Goal: Book appointment/travel/reservation

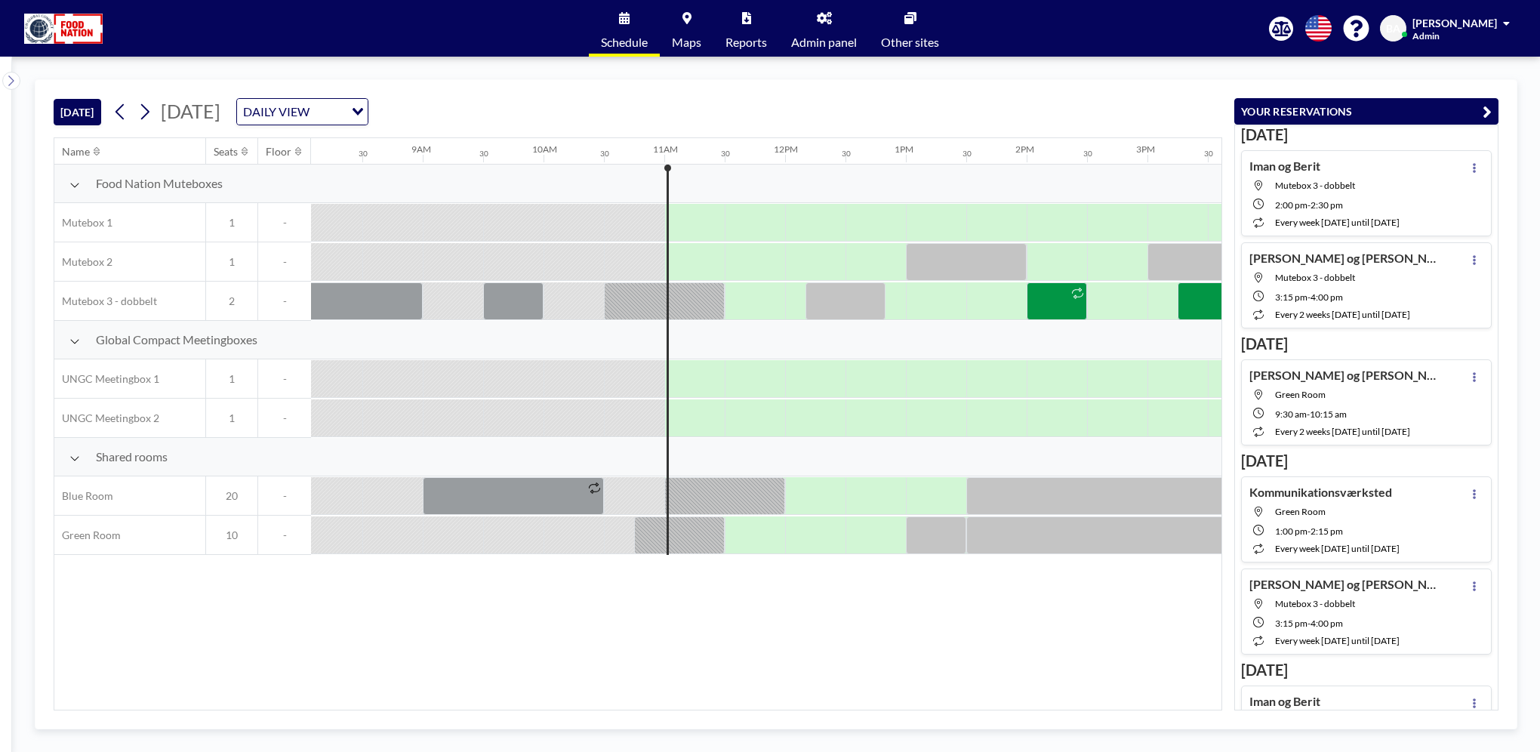
scroll to position [0, 1268]
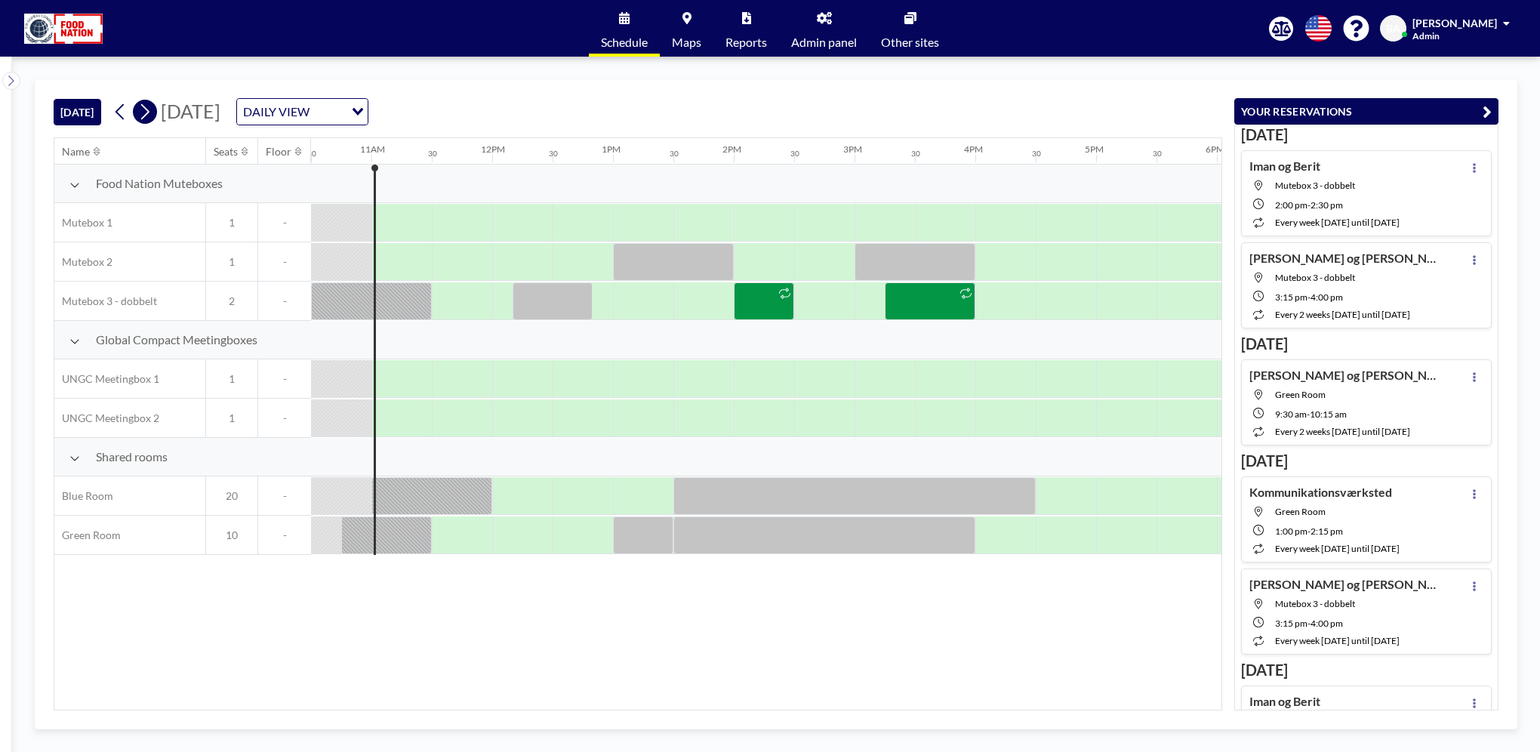
click at [143, 112] on icon at bounding box center [144, 111] width 14 height 23
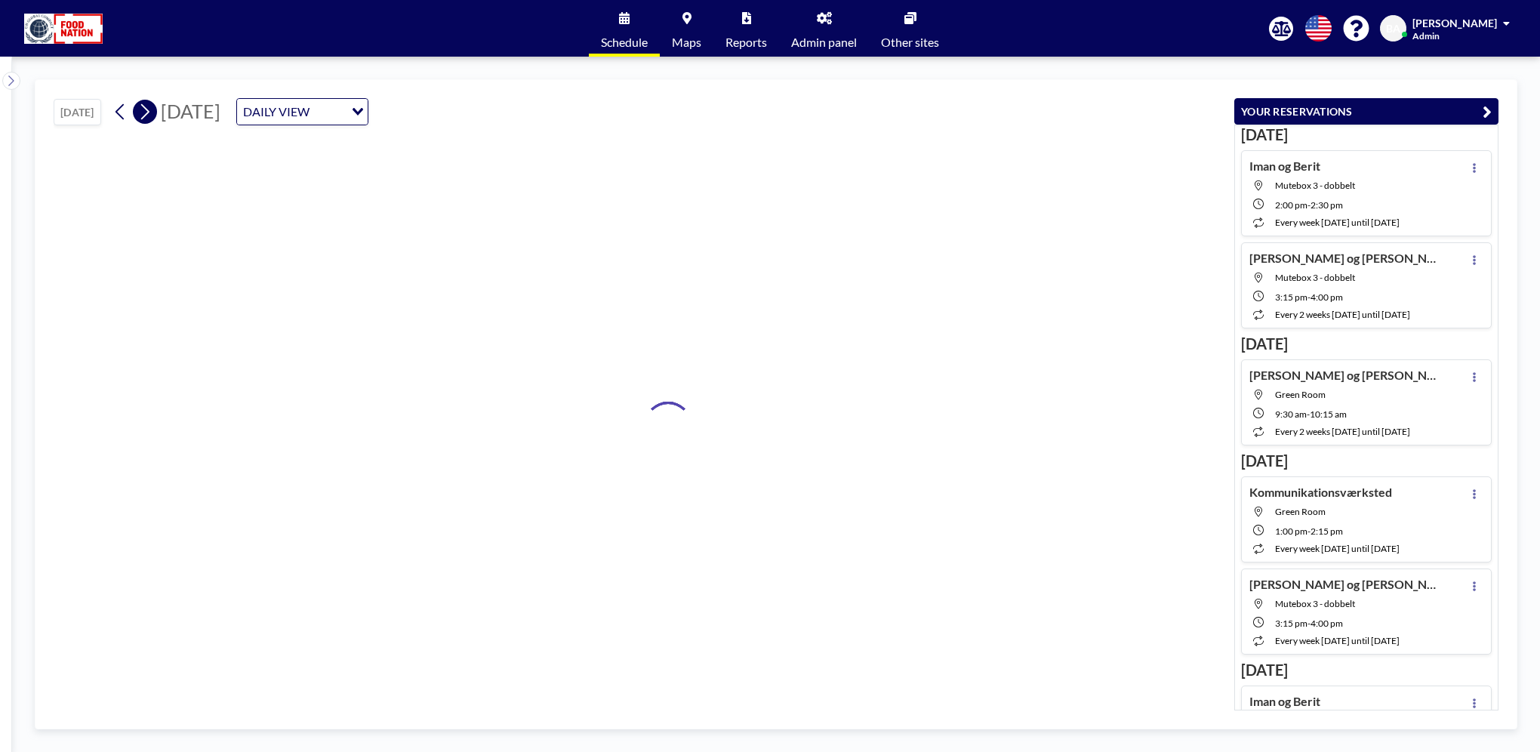
click at [144, 112] on icon at bounding box center [144, 111] width 14 height 23
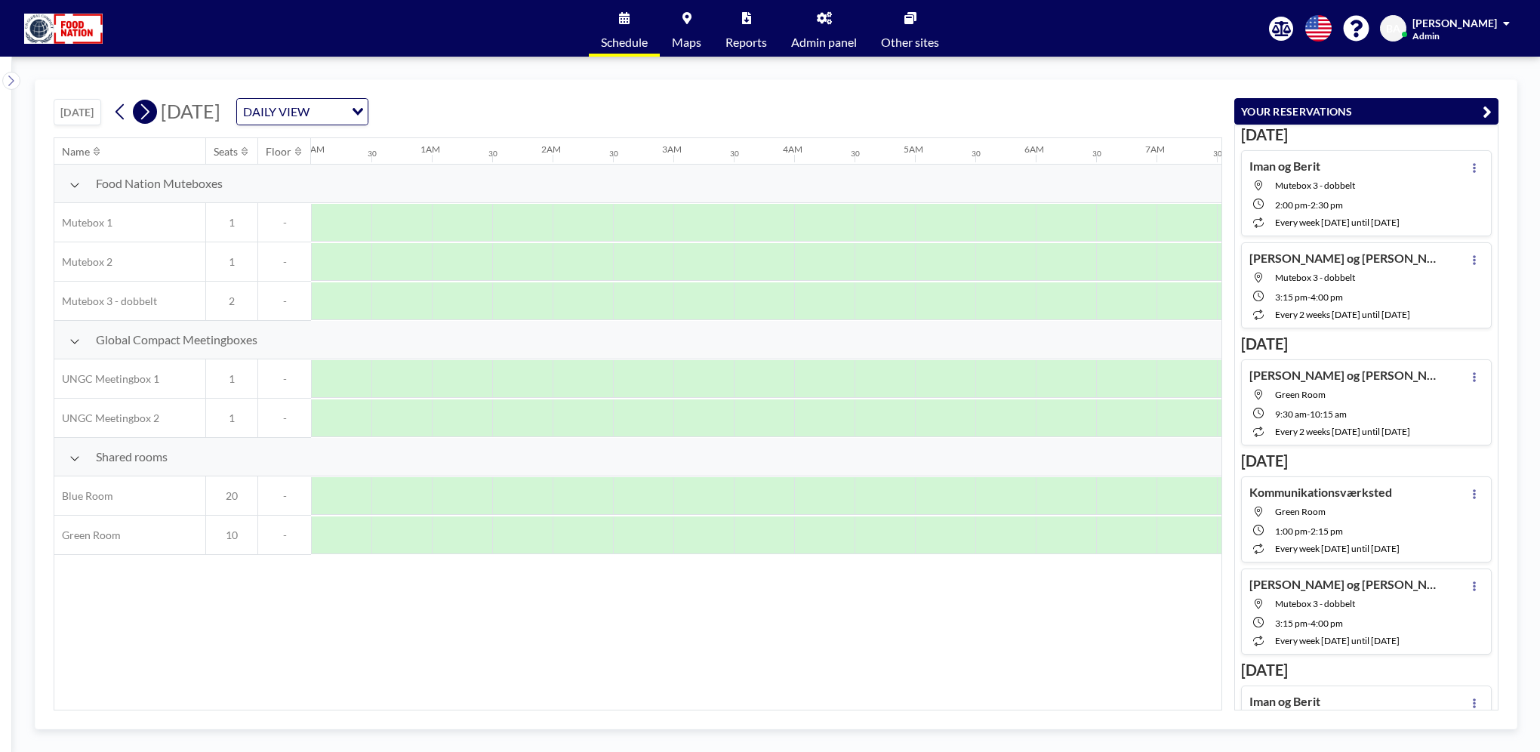
scroll to position [0, 0]
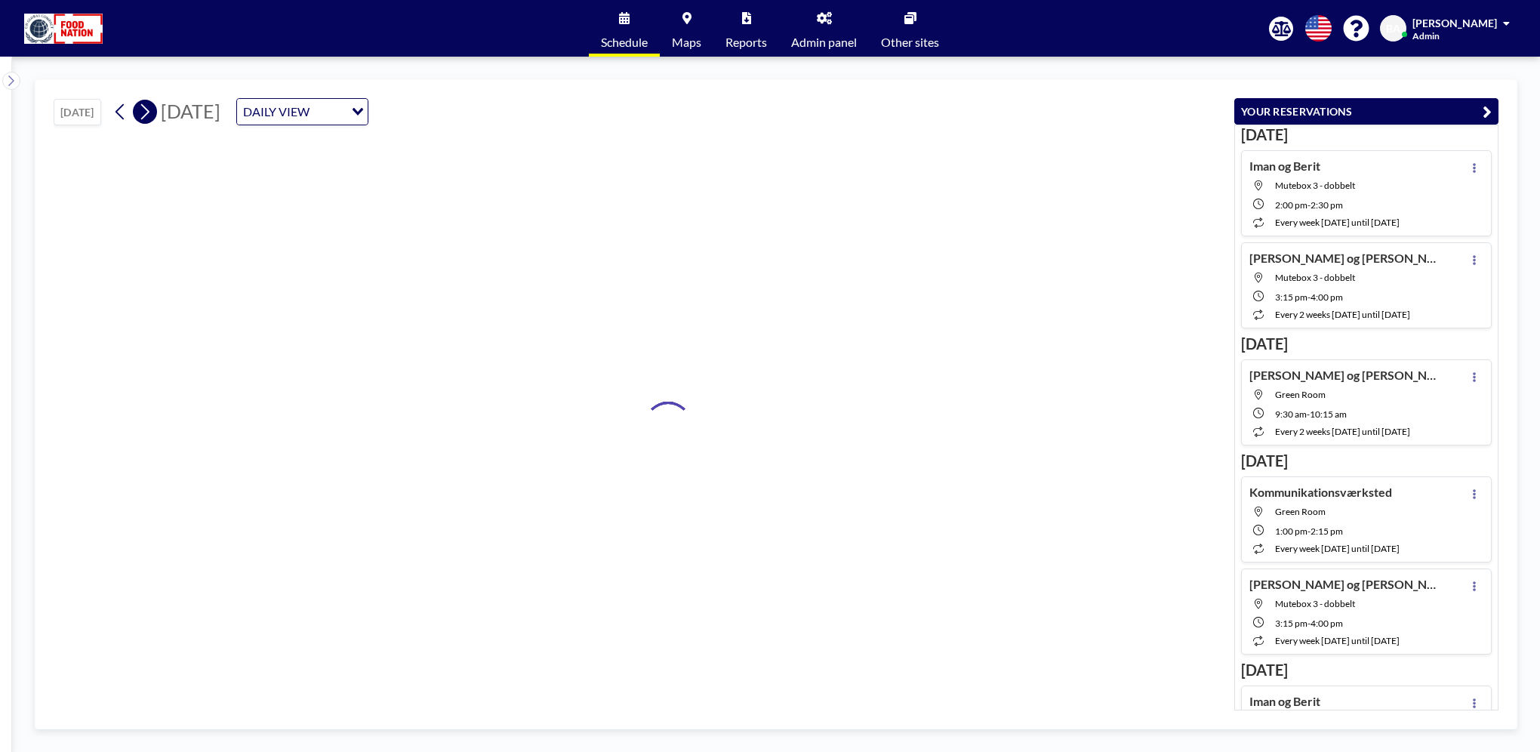
click at [144, 112] on icon at bounding box center [144, 111] width 14 height 23
click at [145, 112] on icon at bounding box center [144, 111] width 14 height 23
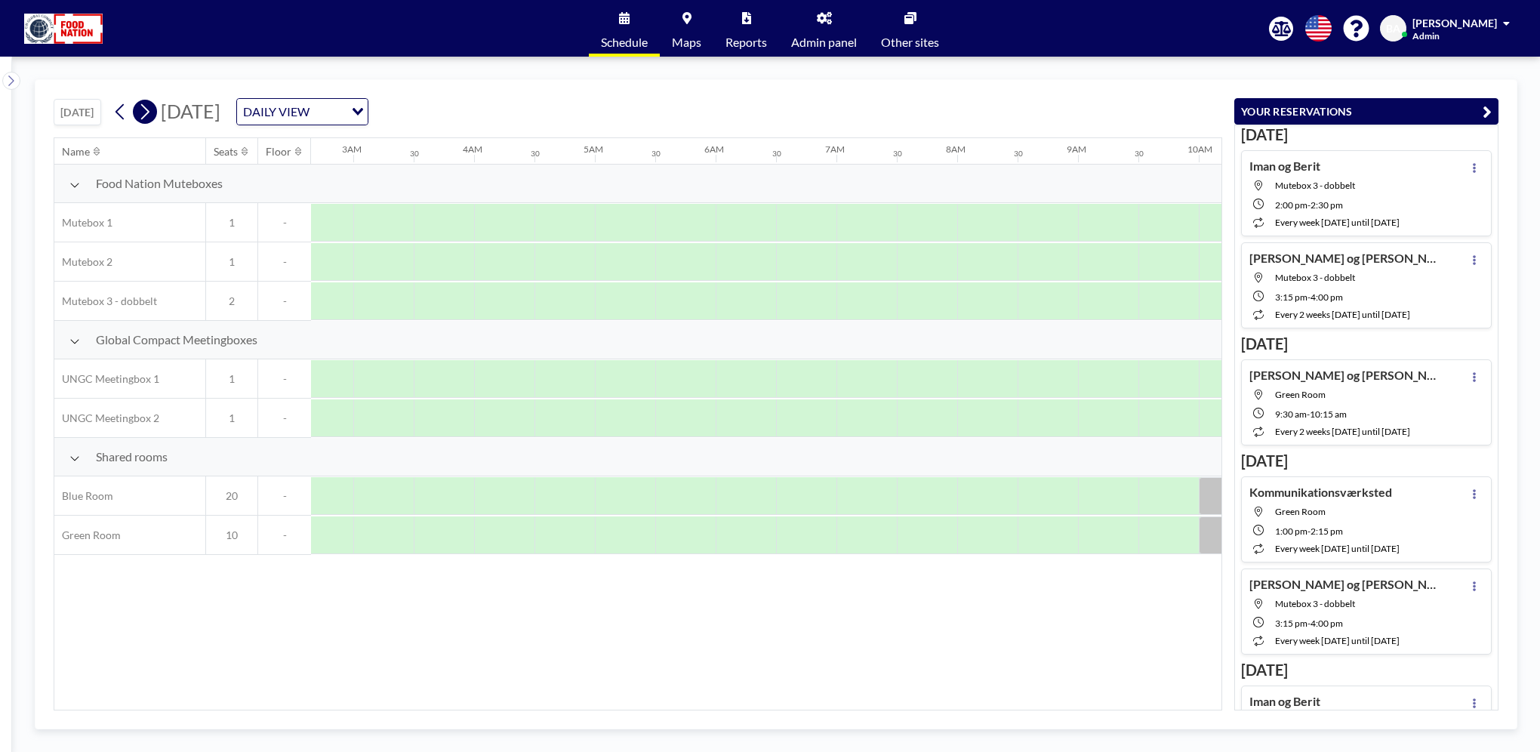
scroll to position [0, 788]
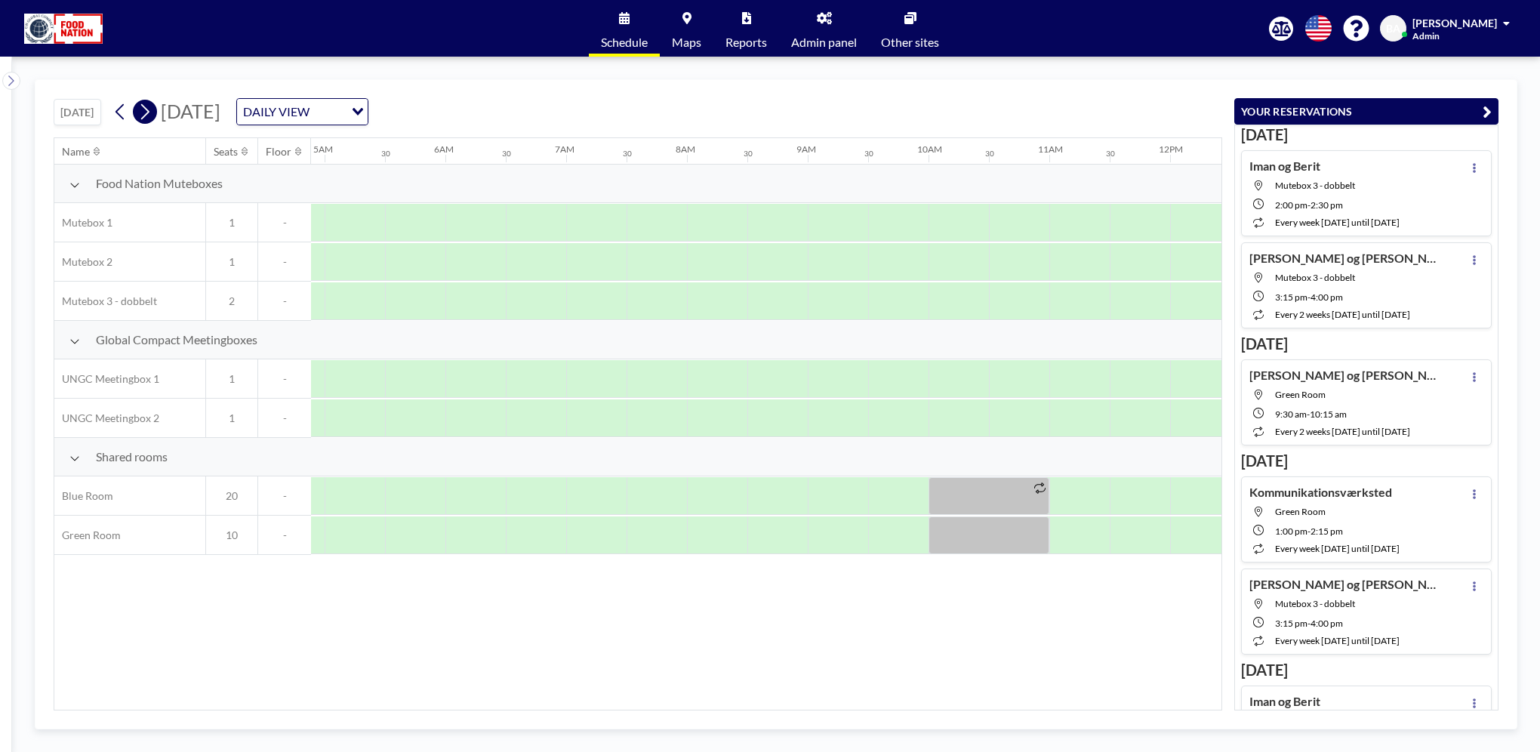
click at [145, 112] on icon at bounding box center [144, 111] width 14 height 23
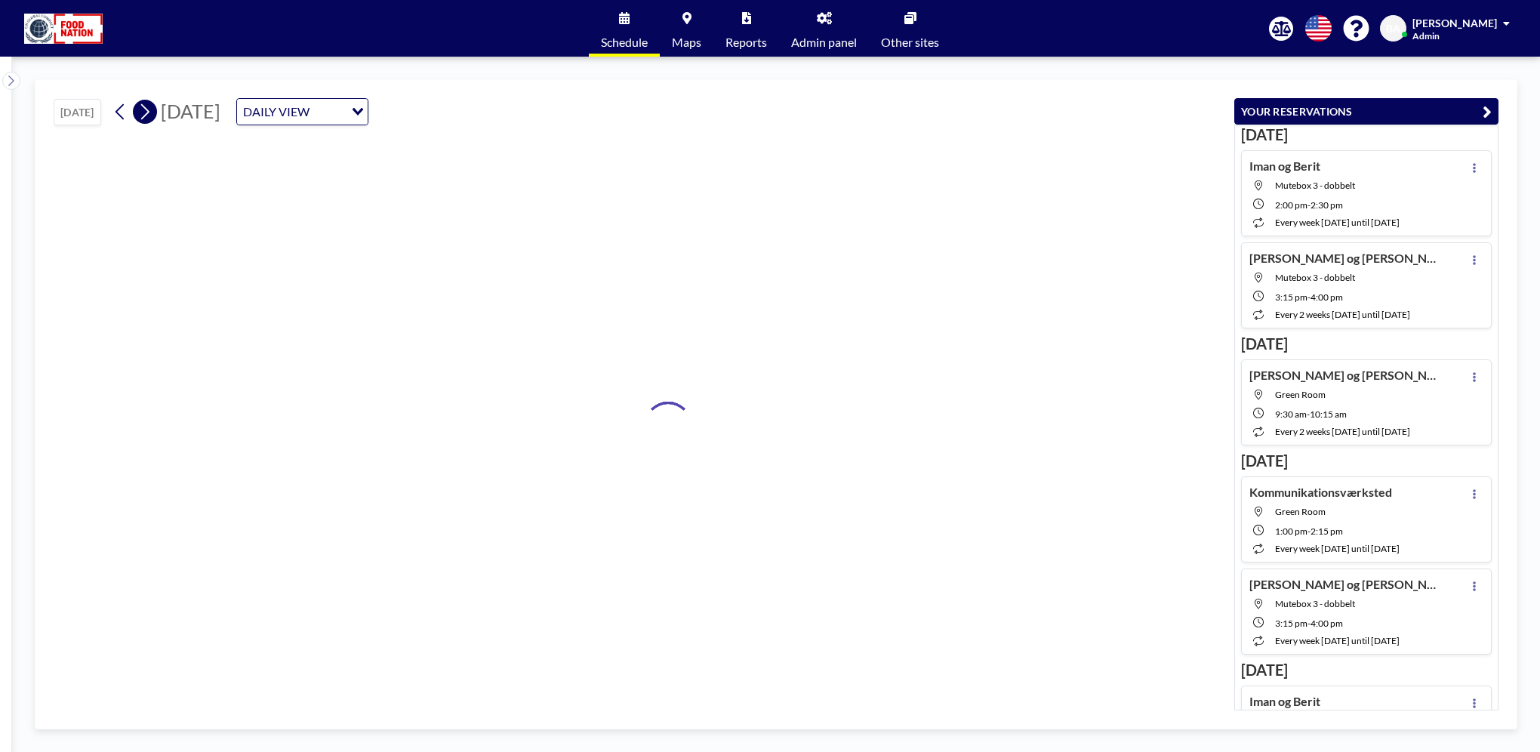
click at [145, 112] on icon at bounding box center [144, 111] width 14 height 23
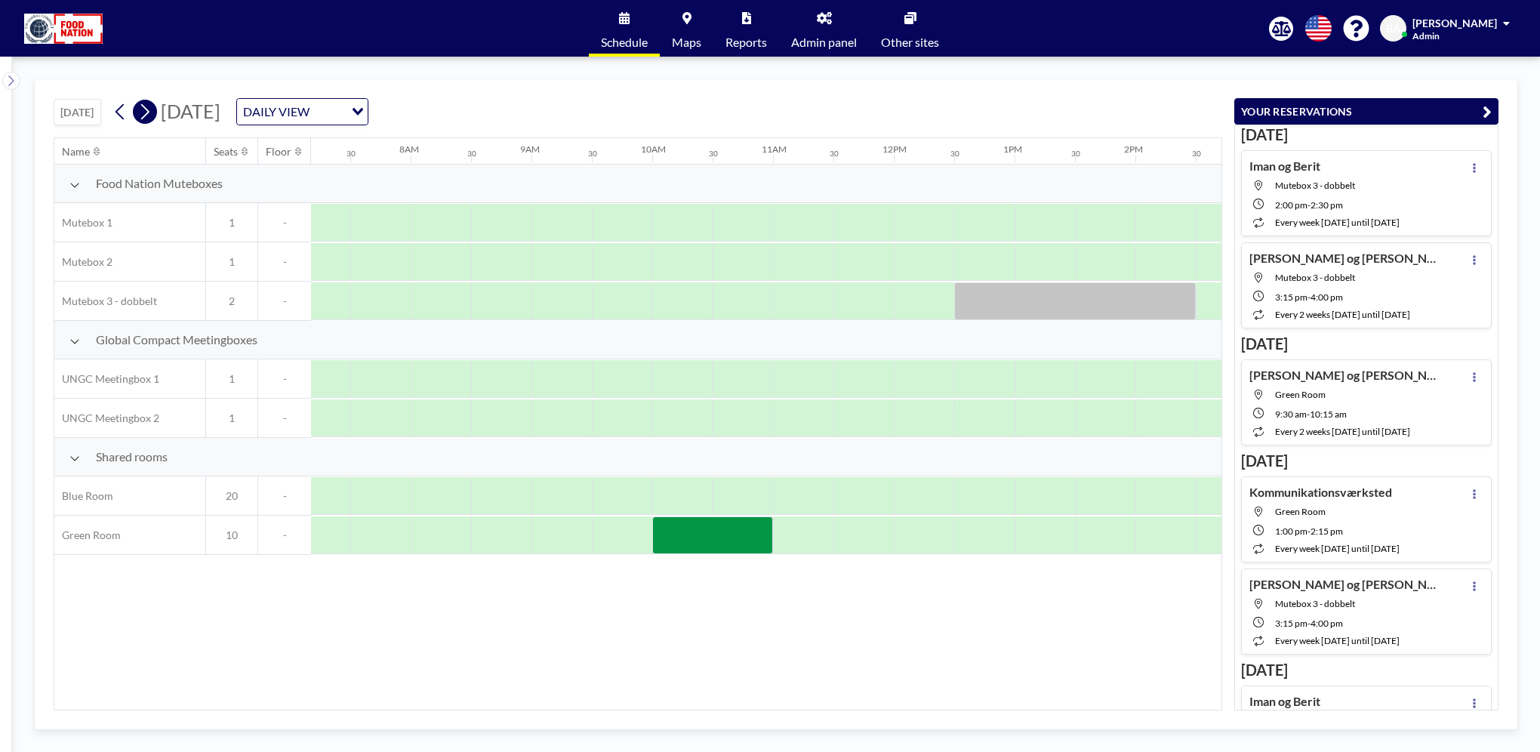
scroll to position [0, 906]
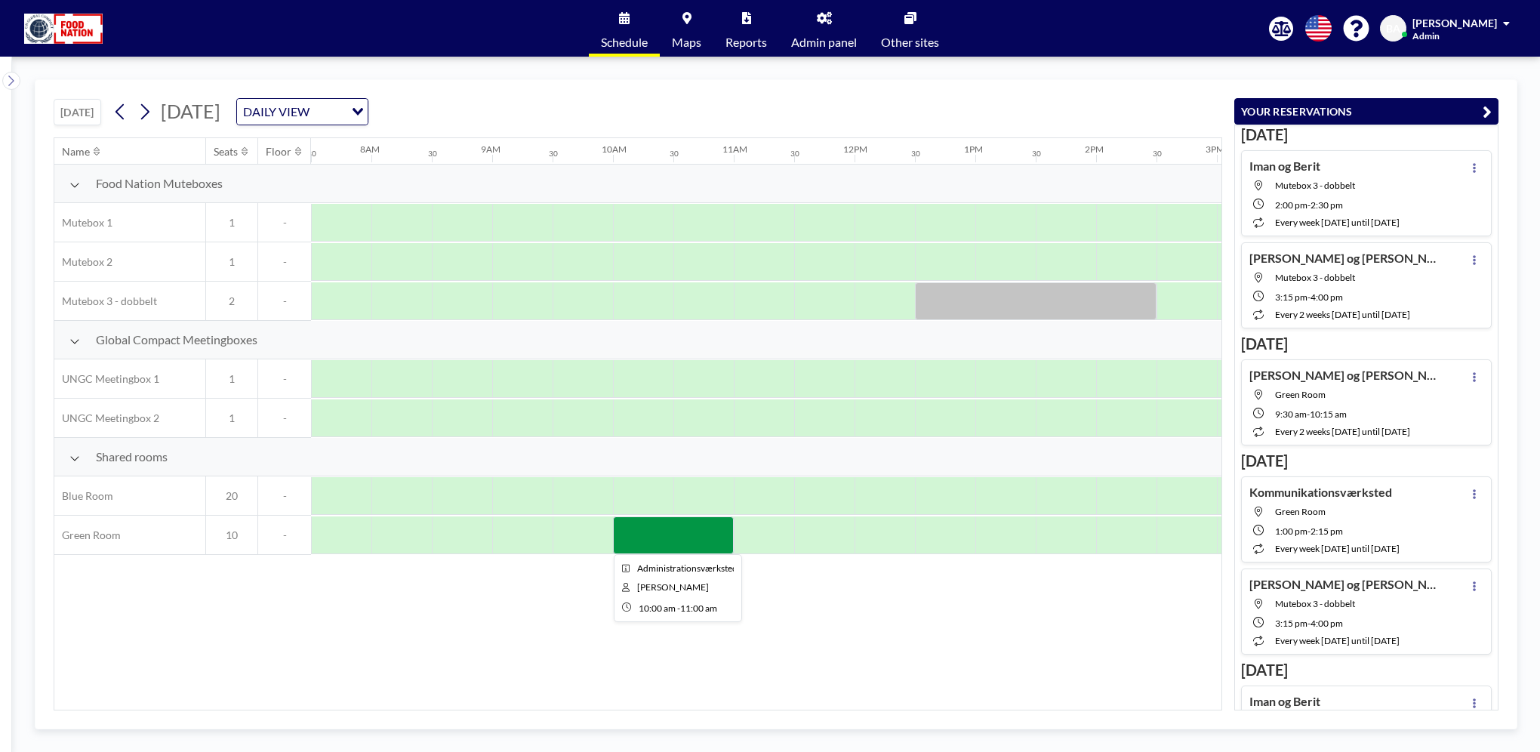
click at [682, 531] on div at bounding box center [673, 535] width 121 height 38
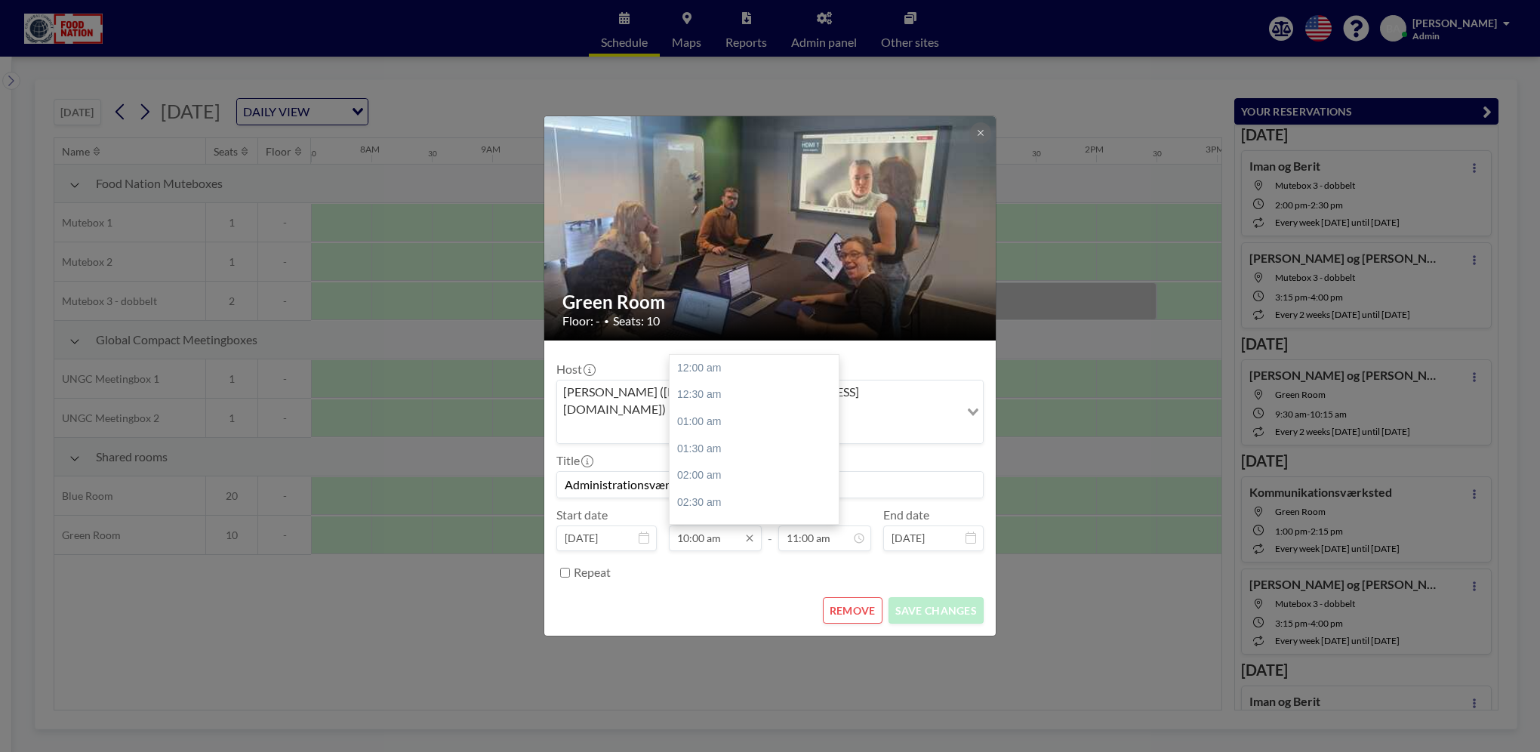
scroll to position [537, 0]
click at [682, 531] on input "10:00 am" at bounding box center [715, 538] width 93 height 26
click at [695, 525] on input "10:00 am" at bounding box center [715, 538] width 93 height 26
drag, startPoint x: 692, startPoint y: 520, endPoint x: 711, endPoint y: 519, distance: 18.9
click at [711, 525] on input "10:00 am" at bounding box center [715, 538] width 93 height 26
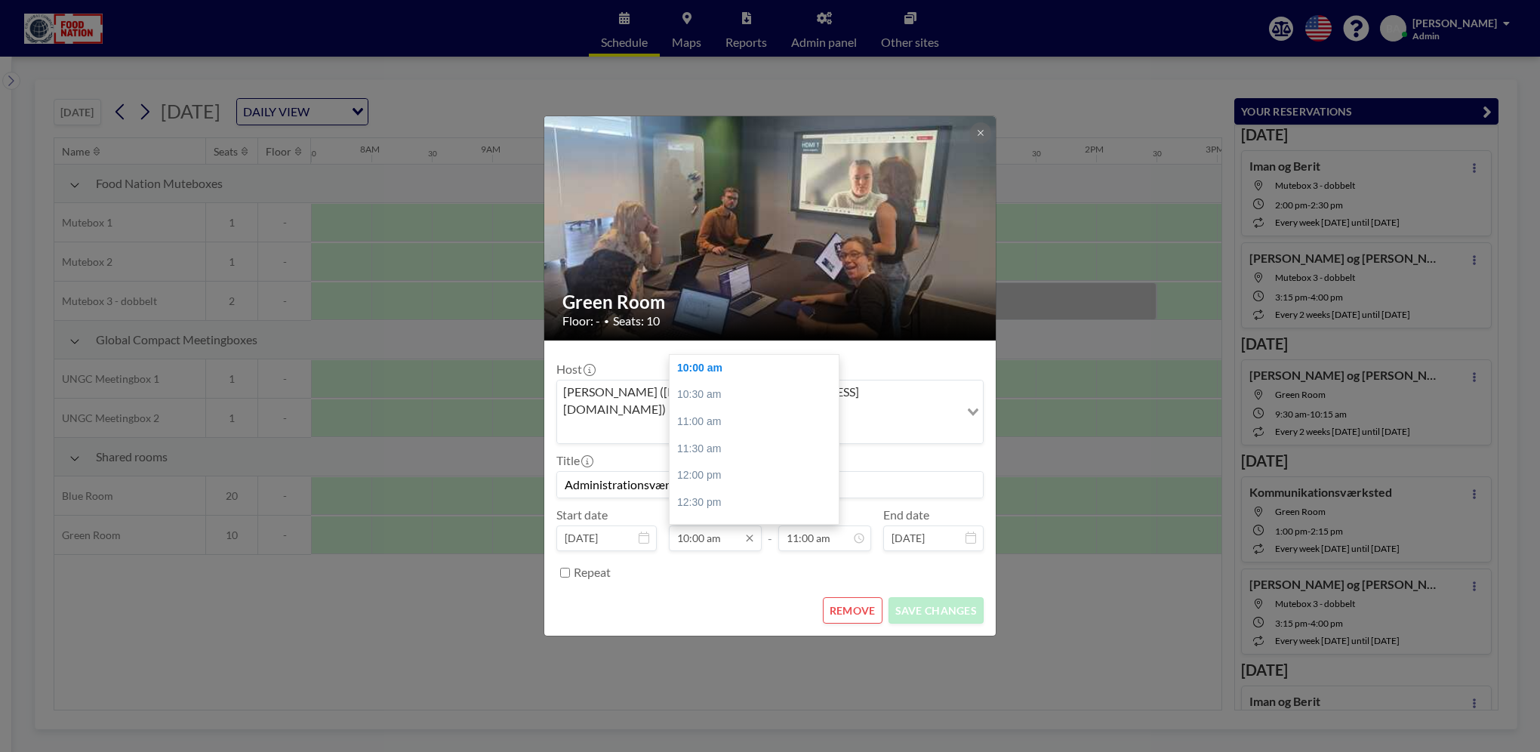
click at [713, 526] on input "10:00 am" at bounding box center [715, 538] width 93 height 26
click at [703, 381] on div "10:30 am" at bounding box center [757, 394] width 177 height 27
type input "10:30 am"
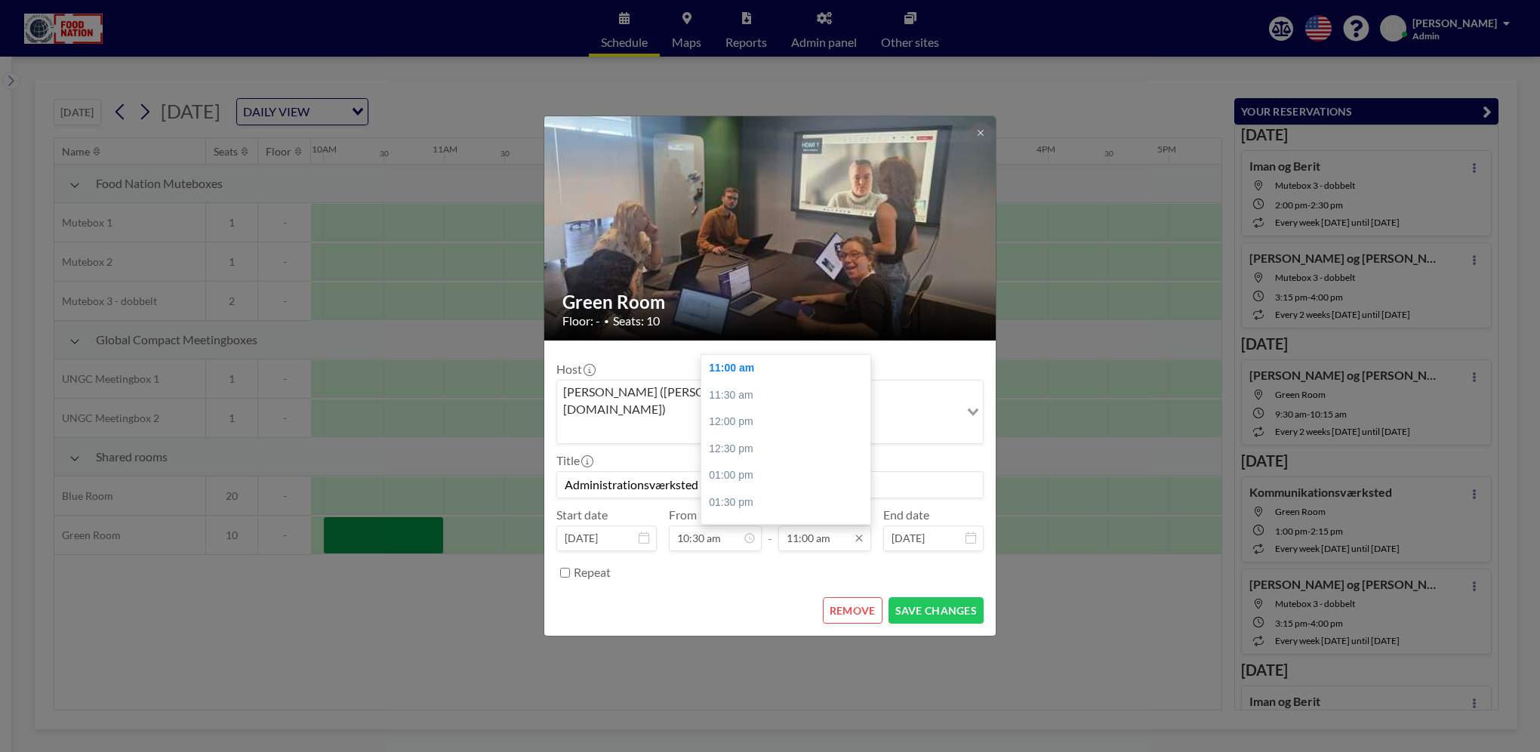
scroll to position [0, 1208]
click at [814, 525] on input "11:00 am" at bounding box center [824, 538] width 93 height 26
click at [749, 382] on div "11:30 am" at bounding box center [789, 395] width 177 height 27
type input "11:30 am"
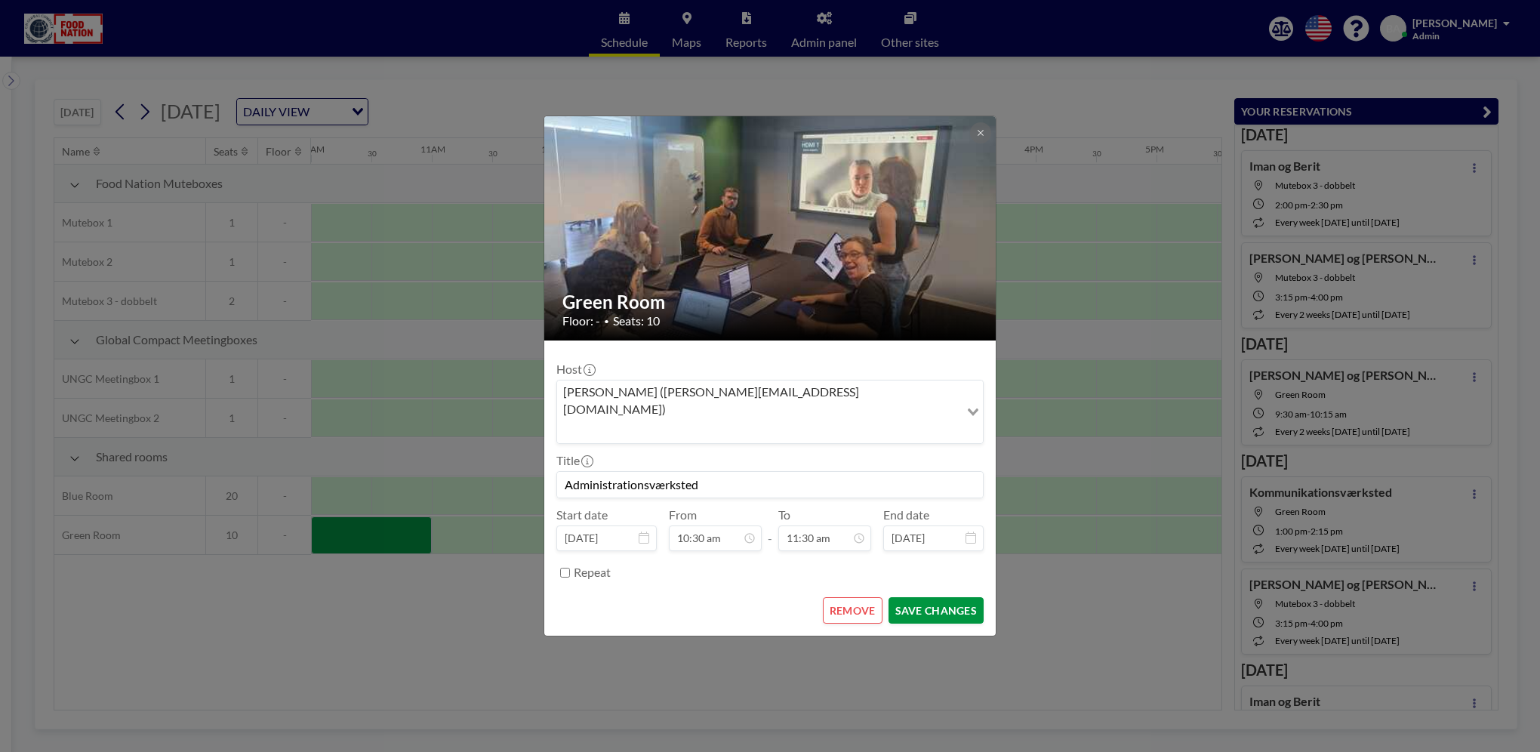
click at [917, 597] on button "SAVE CHANGES" at bounding box center [935, 610] width 95 height 26
